Goal: Complete application form

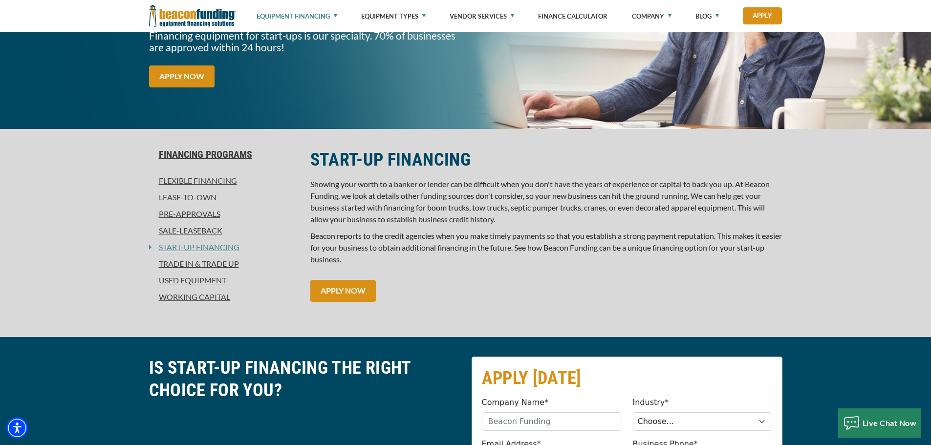
click at [183, 280] on link "Used Equipment" at bounding box center [224, 281] width 150 height 12
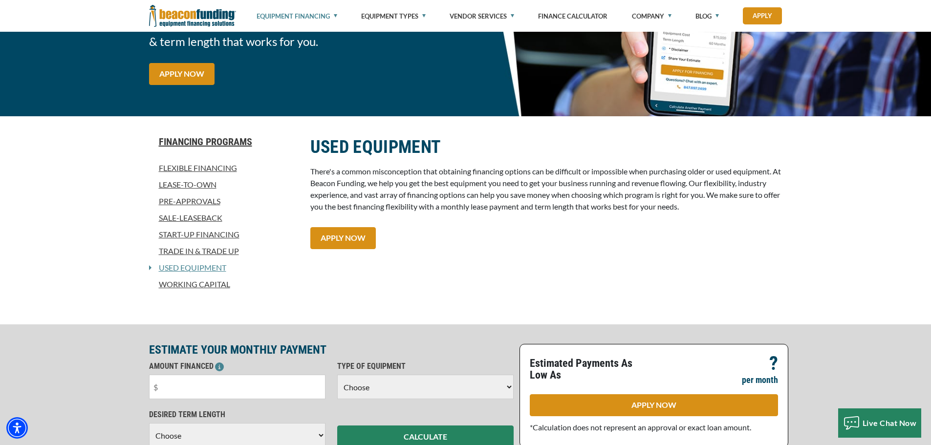
scroll to position [147, 0]
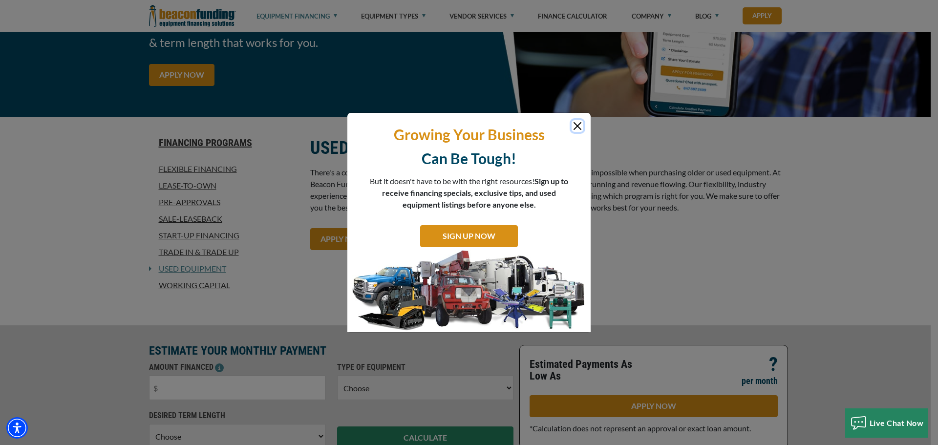
click at [580, 126] on button "Close" at bounding box center [578, 126] width 12 height 12
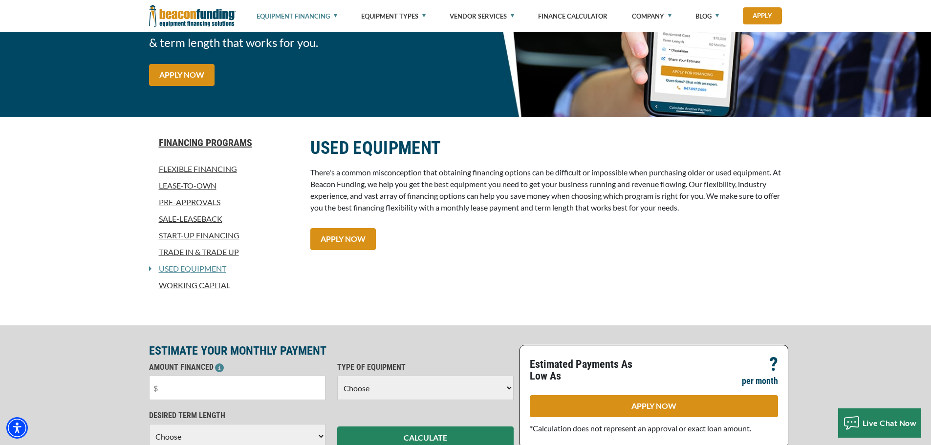
click at [198, 238] on link "Start-Up Financing" at bounding box center [224, 236] width 150 height 12
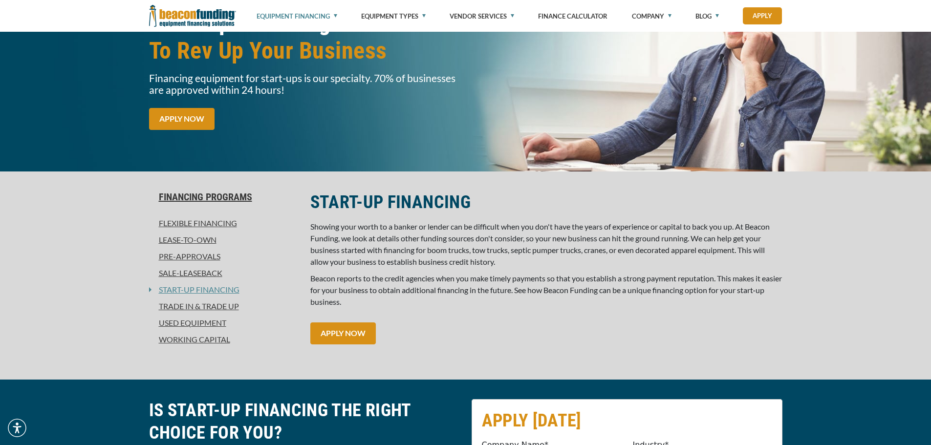
scroll to position [147, 0]
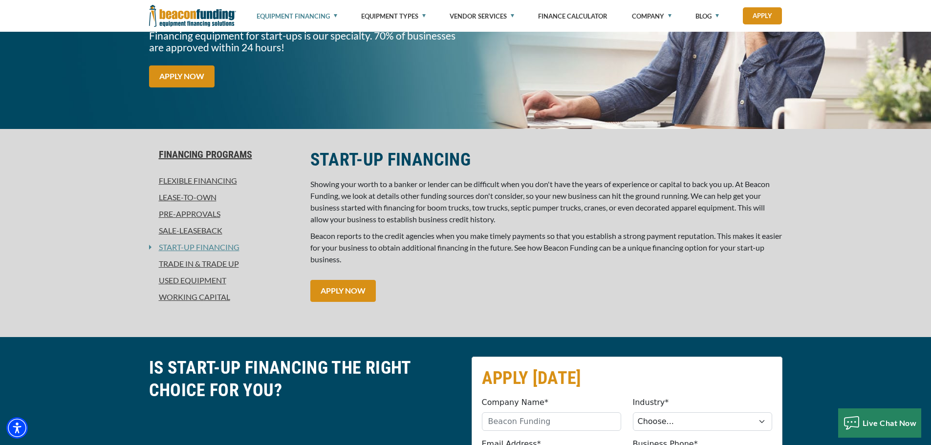
click at [350, 289] on link "APPLY NOW" at bounding box center [342, 291] width 65 height 22
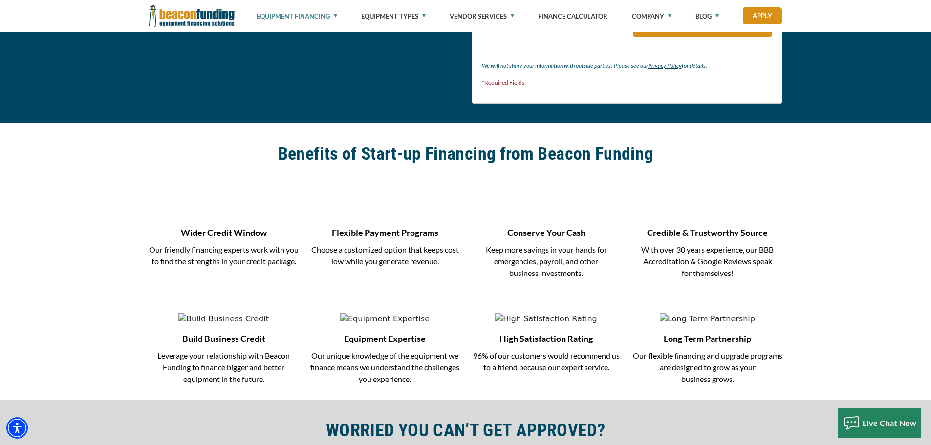
scroll to position [855, 0]
